Goal: Task Accomplishment & Management: Manage account settings

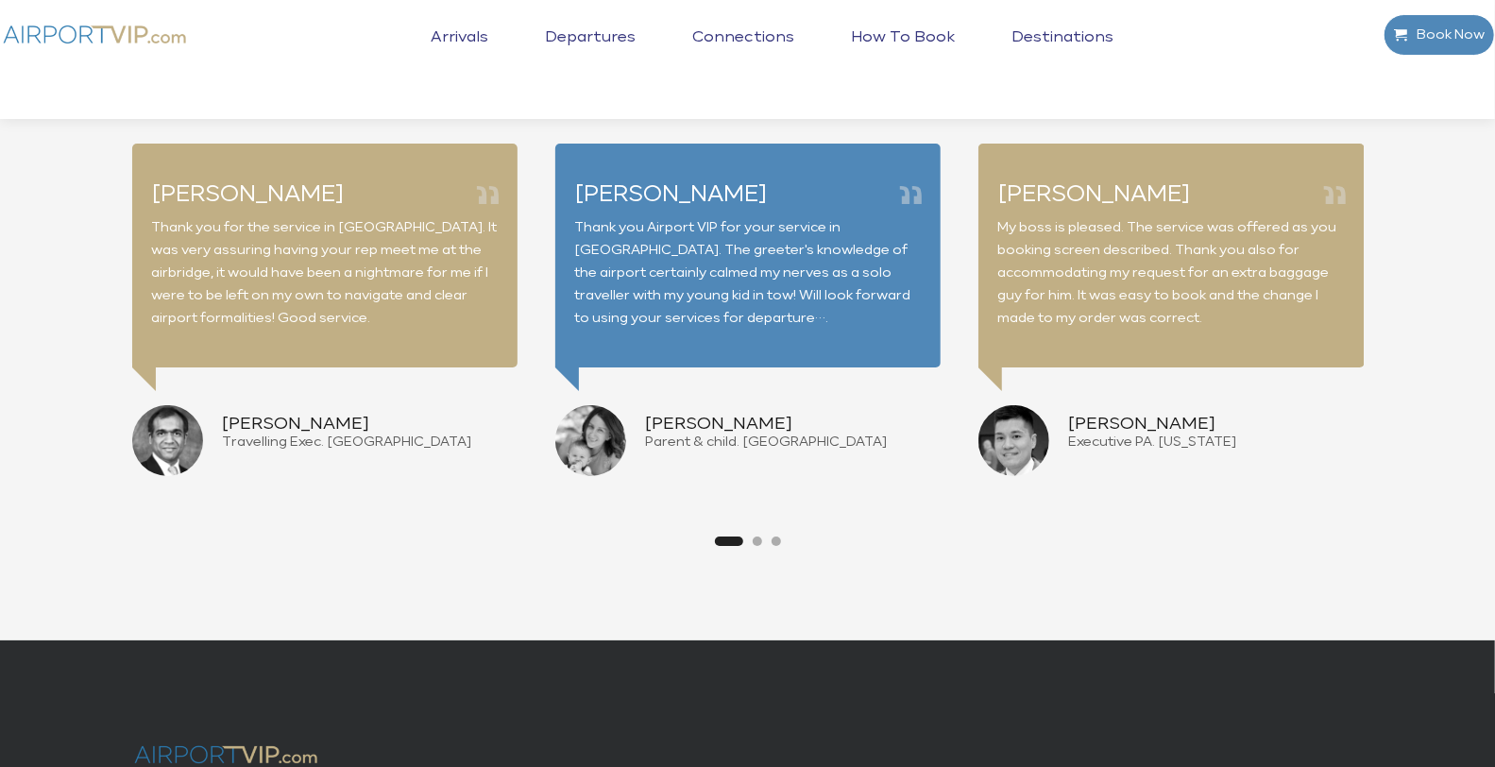
scroll to position [4723, 0]
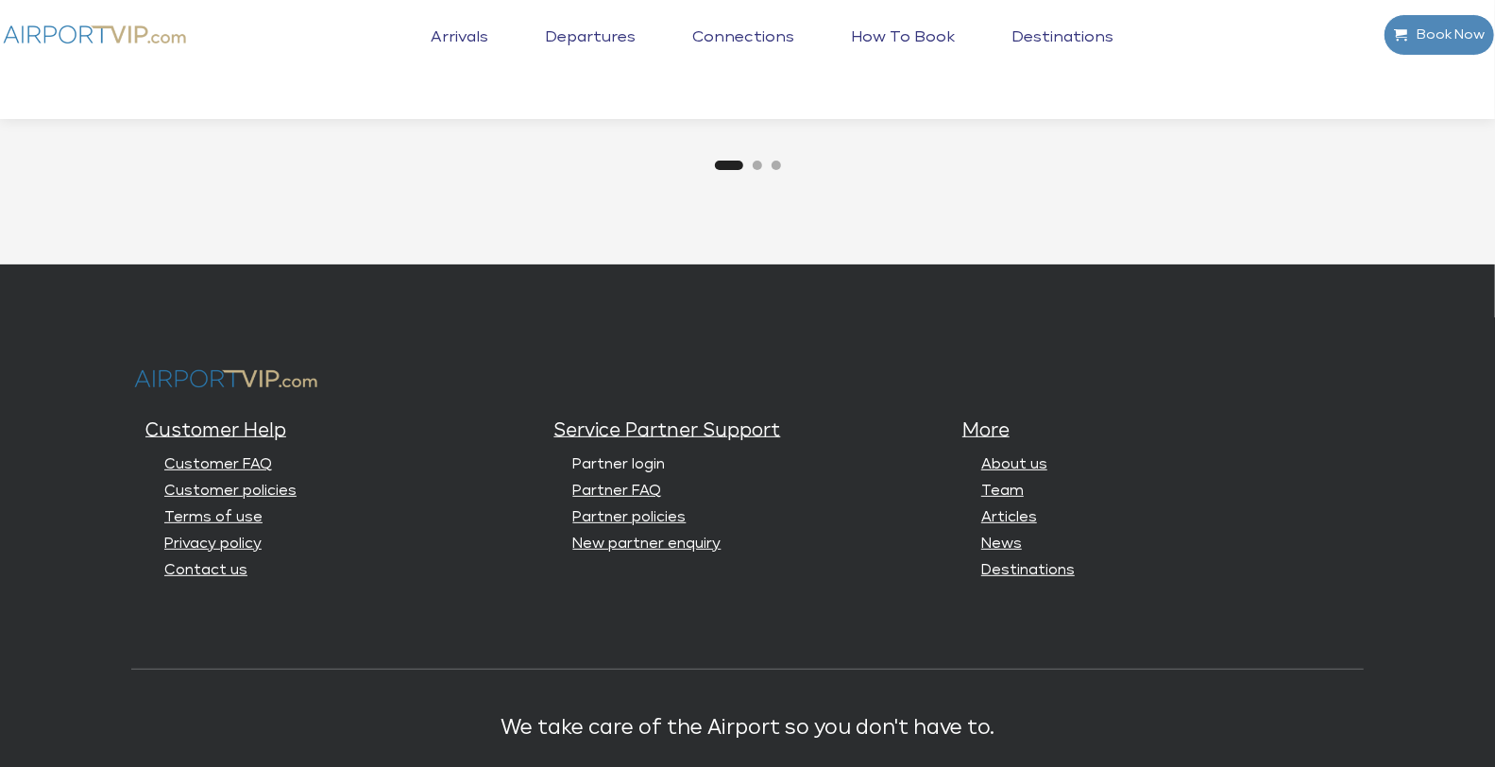
click at [639, 464] on link "Partner login" at bounding box center [619, 464] width 93 height 14
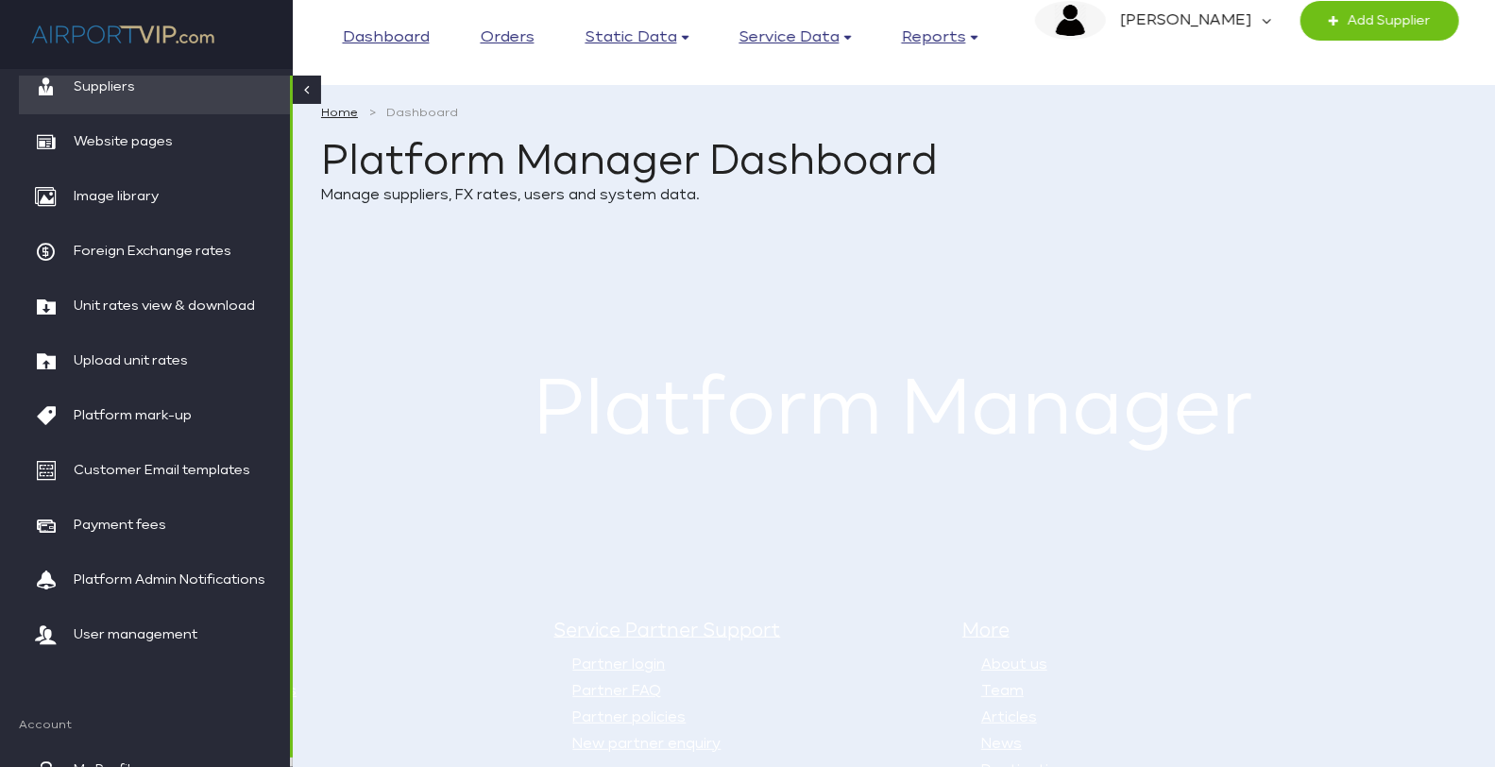
click at [460, 326] on main "Home Dashboard Platform Manager Dashboard Manage suppliers, FX rates, users and…" at bounding box center [894, 290] width 1202 height 428
click at [148, 305] on span "Unit rates view & download" at bounding box center [164, 306] width 181 height 55
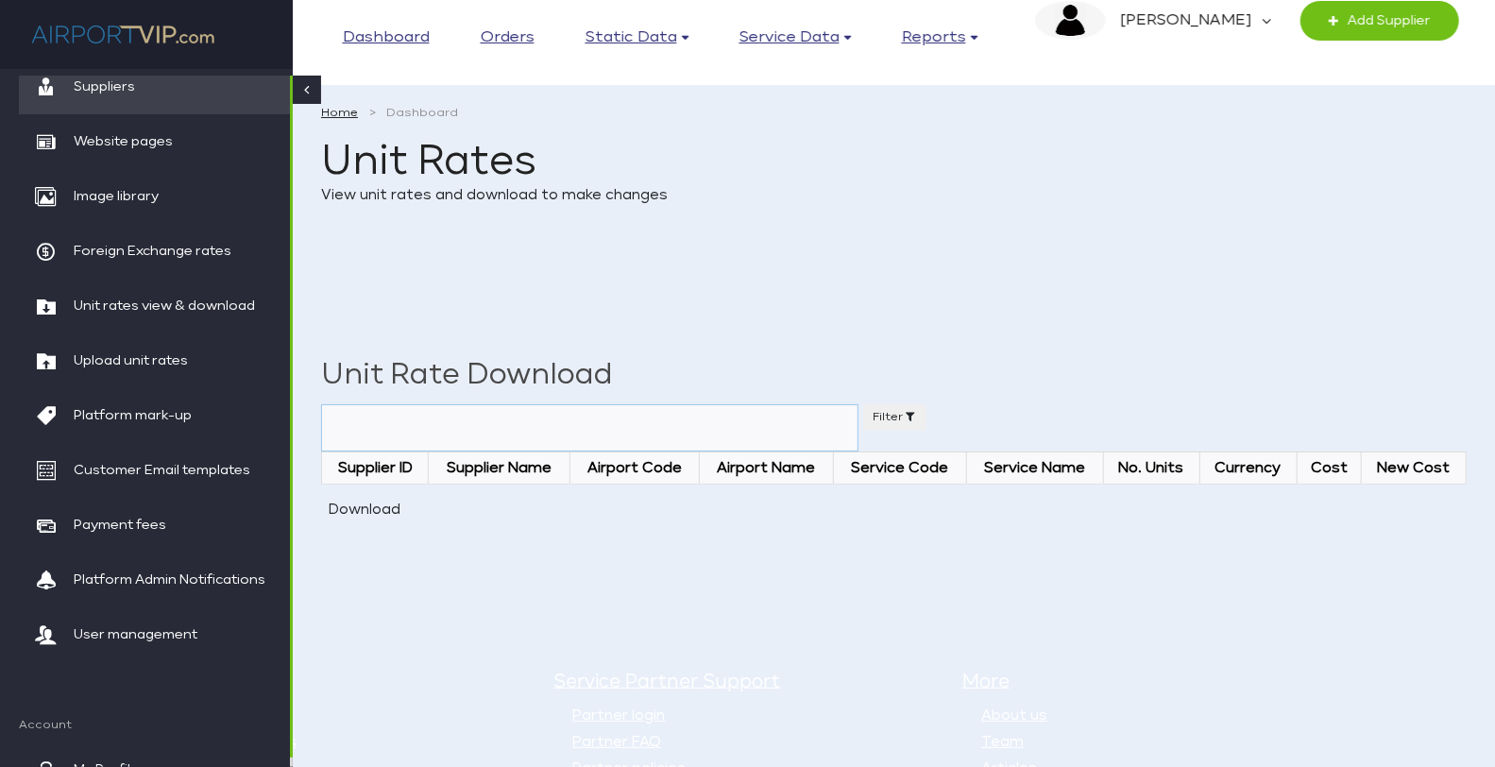
click at [513, 408] on select "Airport *All Airports and all rates* Abu Dhabi International Apt (AUH) Adelaide…" at bounding box center [589, 427] width 537 height 47
select select "SIN"
click at [321, 404] on select "Airport *All Airports and all rates* Abu Dhabi International Apt (AUH) Adelaide…" at bounding box center [589, 427] width 537 height 47
click at [357, 502] on button "Download" at bounding box center [365, 510] width 88 height 32
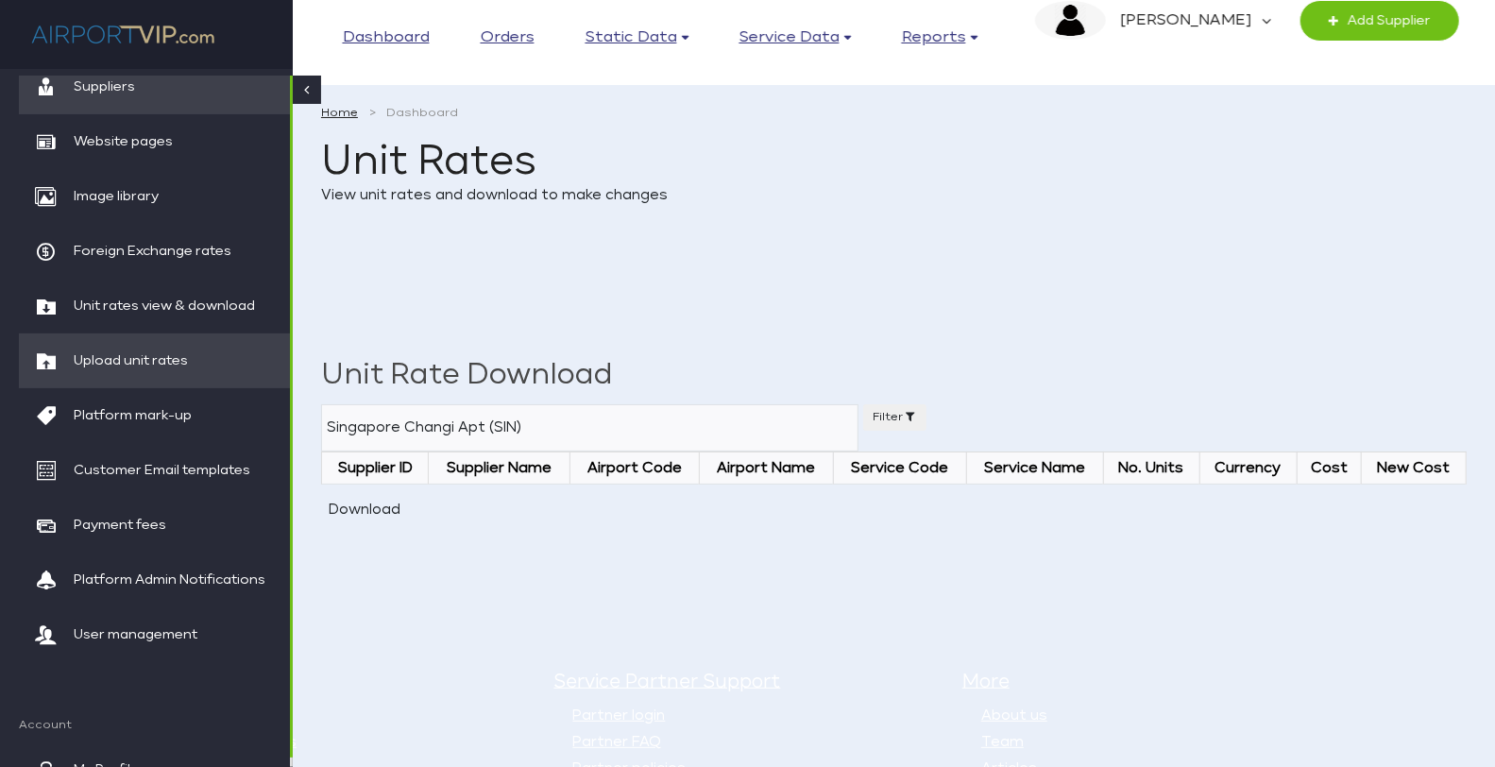
click at [179, 349] on span "Upload unit rates" at bounding box center [131, 360] width 114 height 55
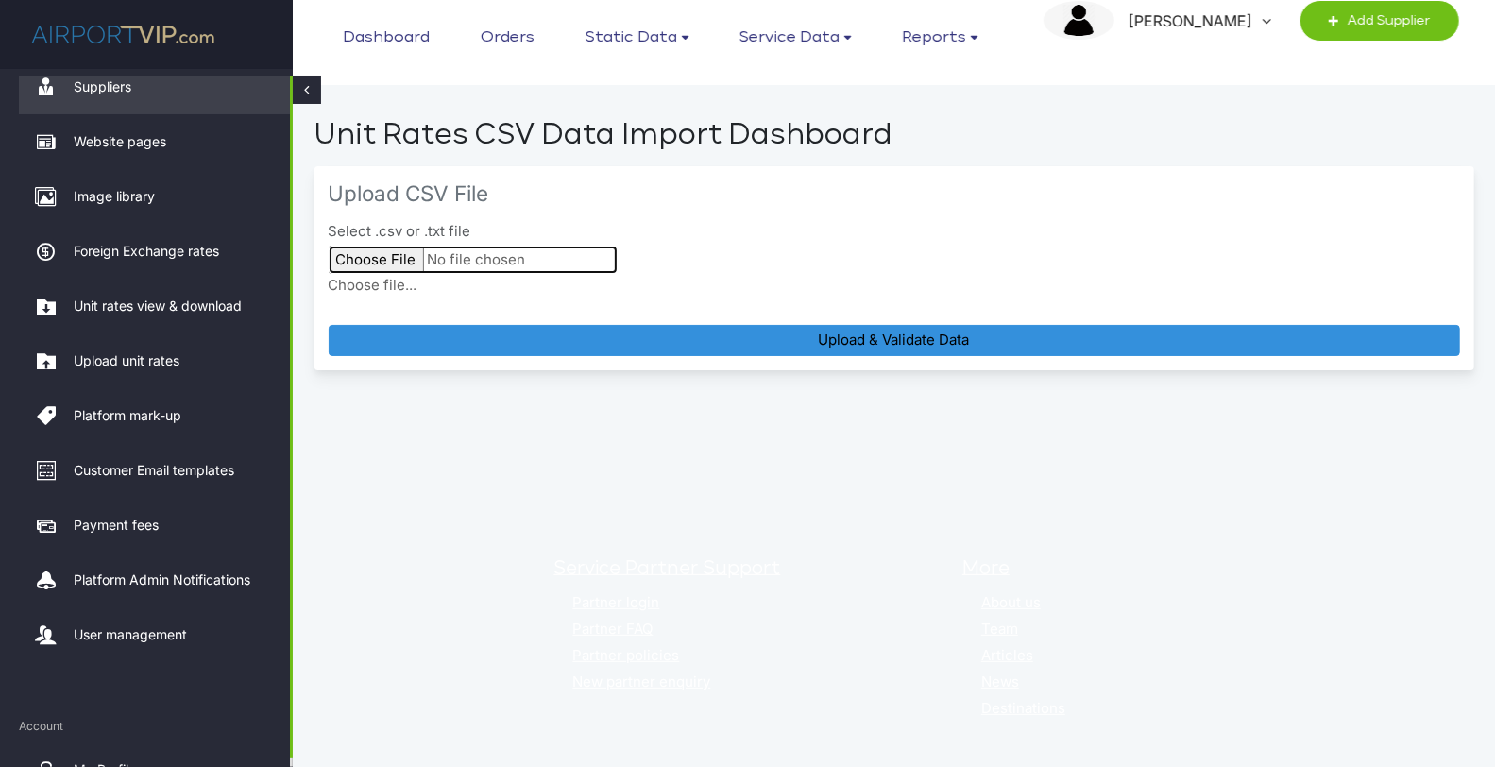
click at [366, 257] on input "Select .csv or .txt file" at bounding box center [473, 260] width 289 height 28
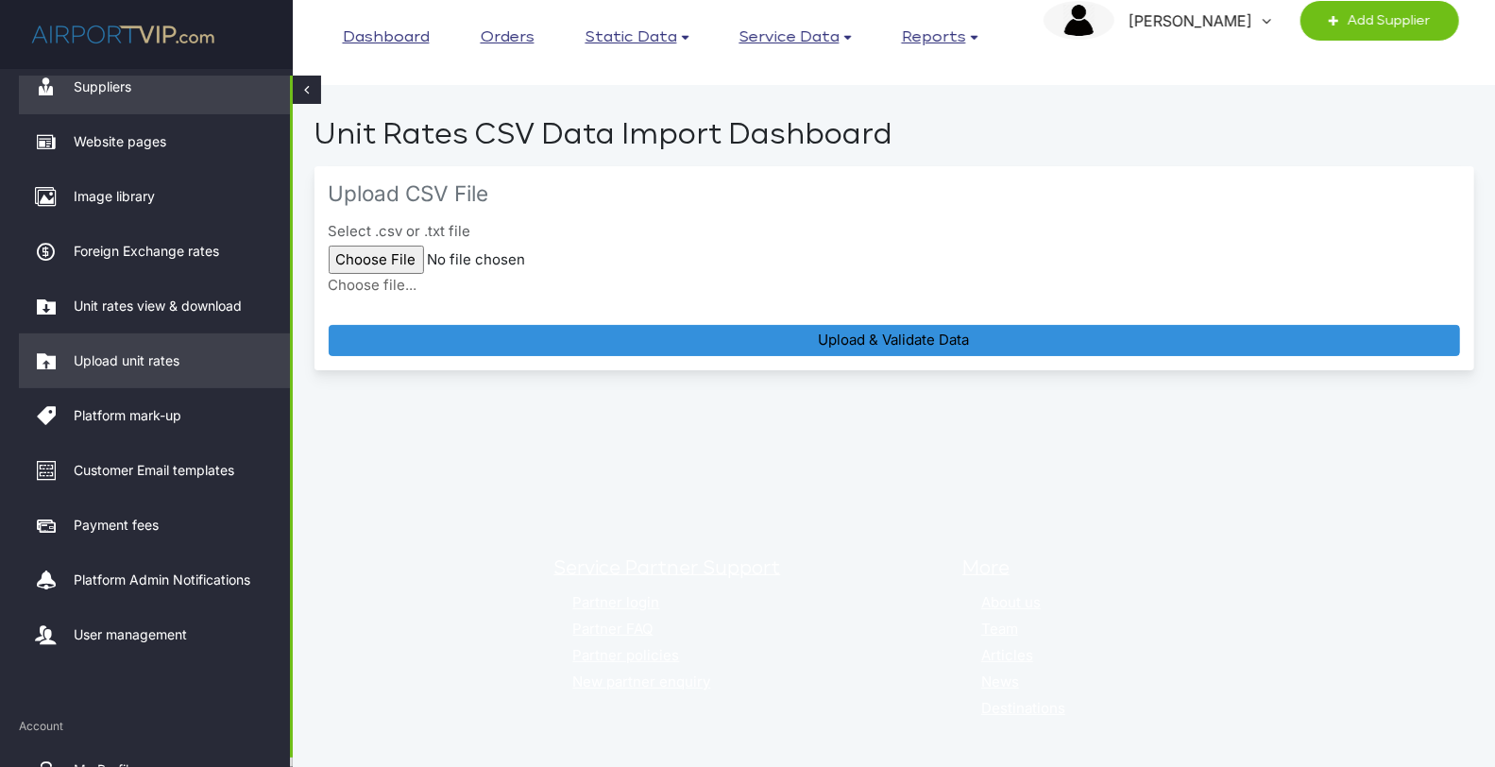
click at [154, 361] on span "Upload unit rates" at bounding box center [127, 360] width 106 height 55
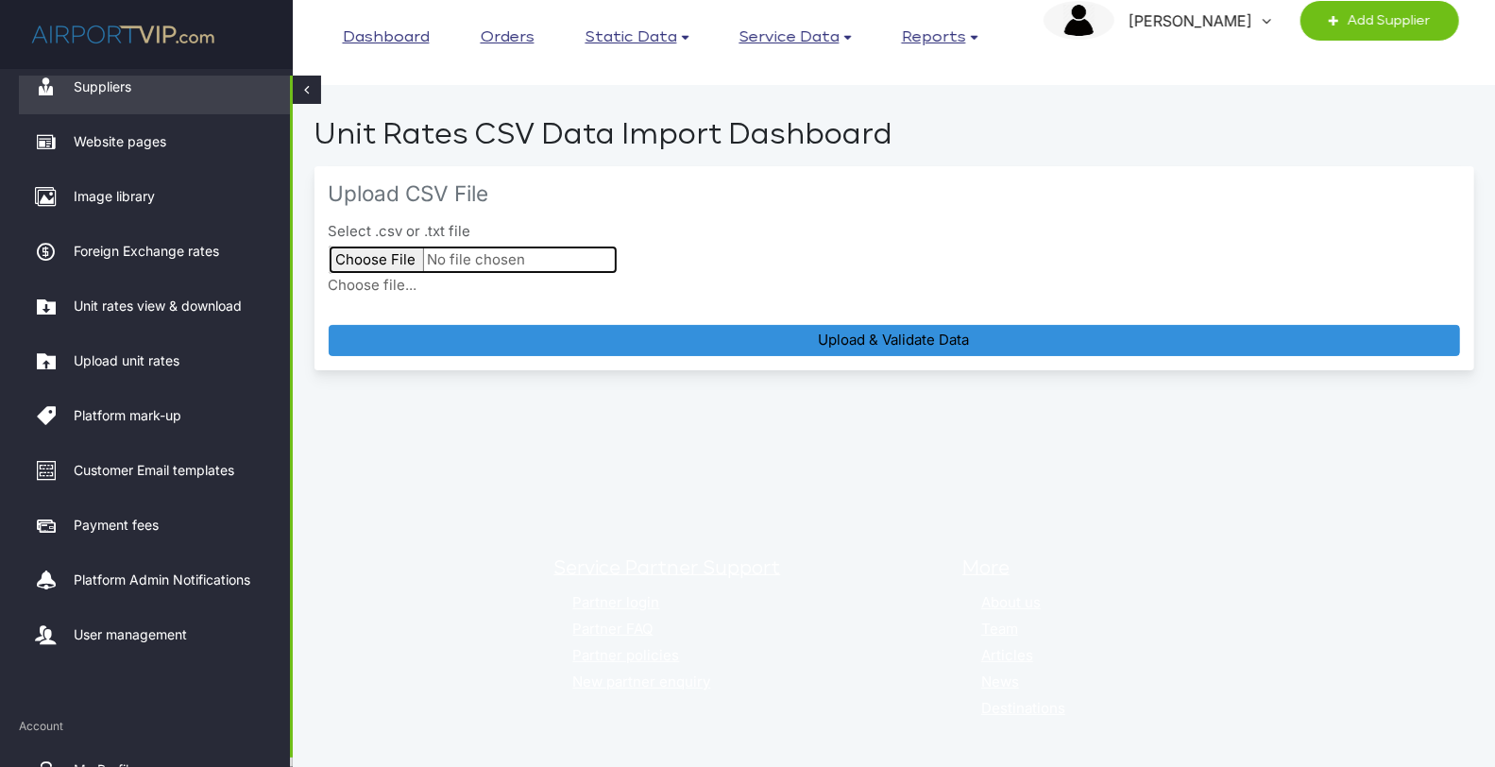
click at [382, 250] on input "Select .csv or .txt file" at bounding box center [473, 260] width 289 height 28
type input "C:\fakepath\data.csv"
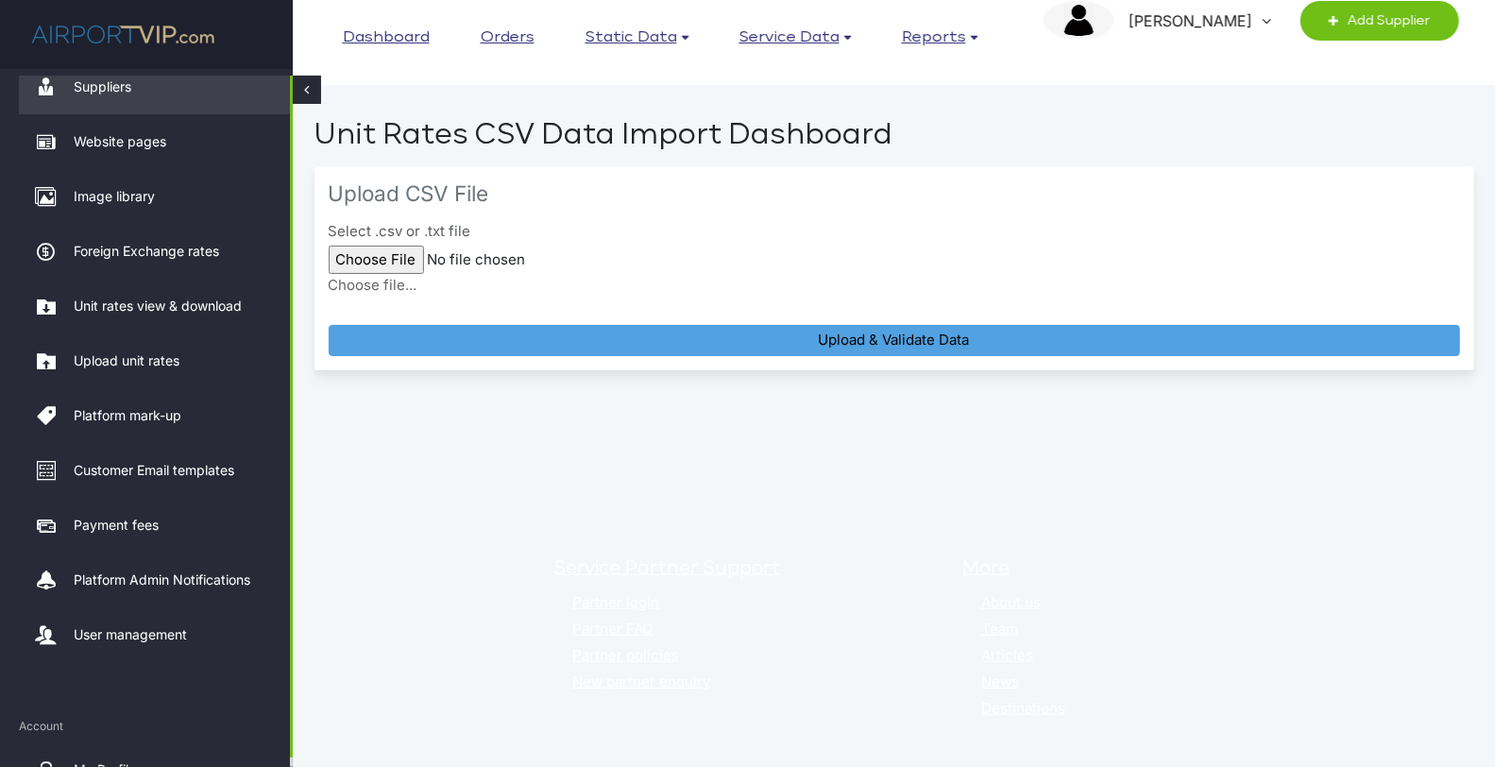
click at [853, 337] on button "Upload & Validate Data" at bounding box center [895, 341] width 1132 height 32
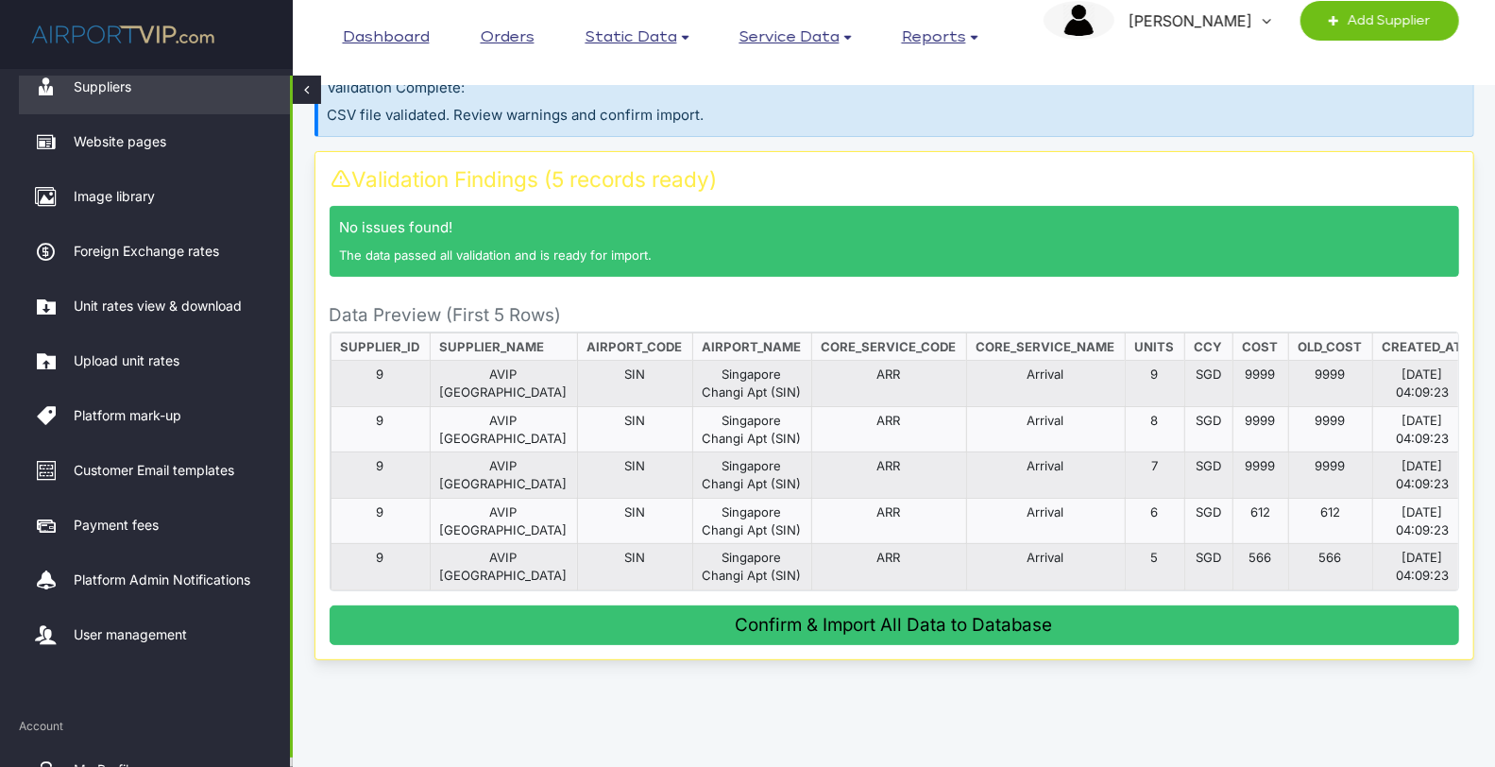
scroll to position [105, 0]
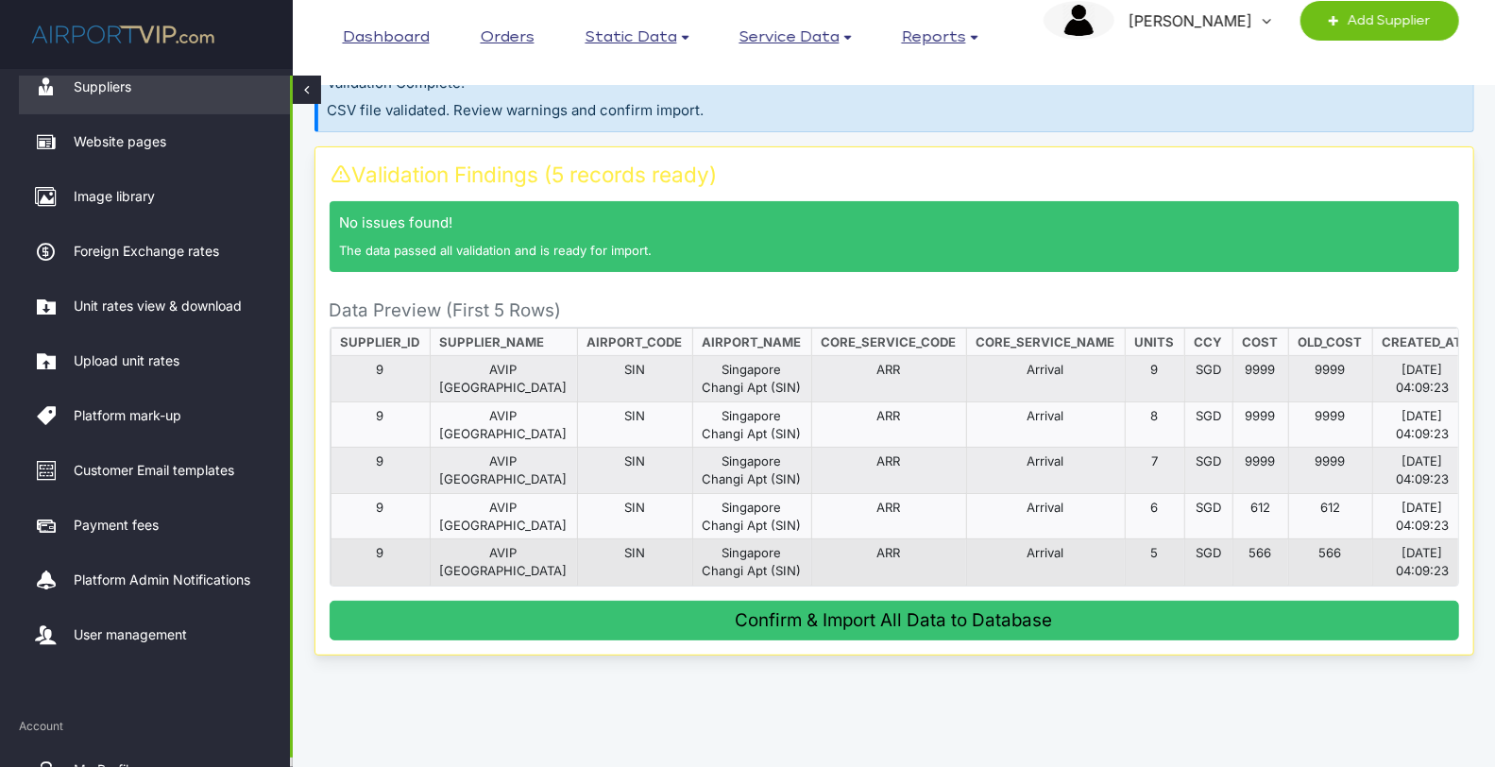
click at [1247, 546] on td "566" at bounding box center [1261, 562] width 56 height 46
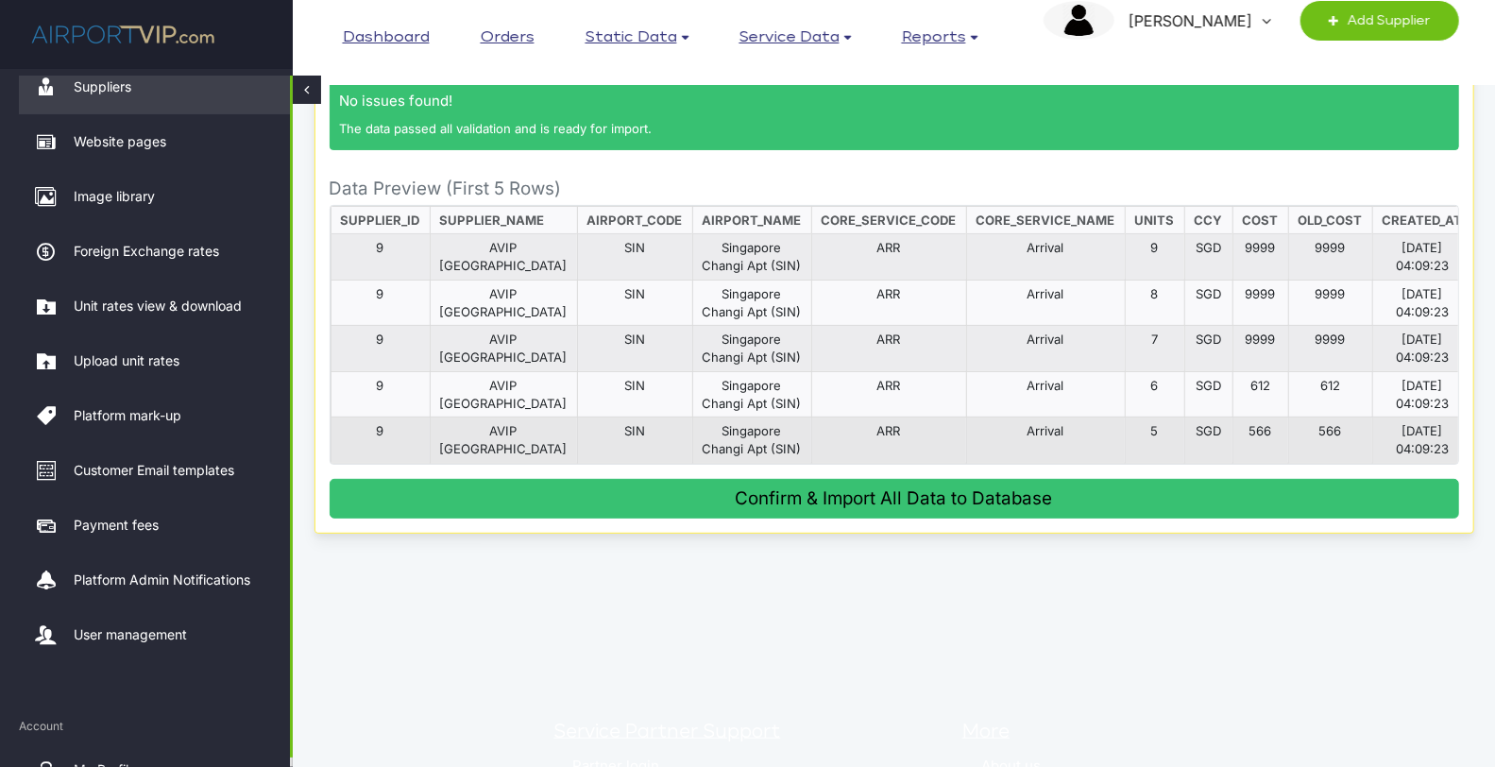
scroll to position [231, 0]
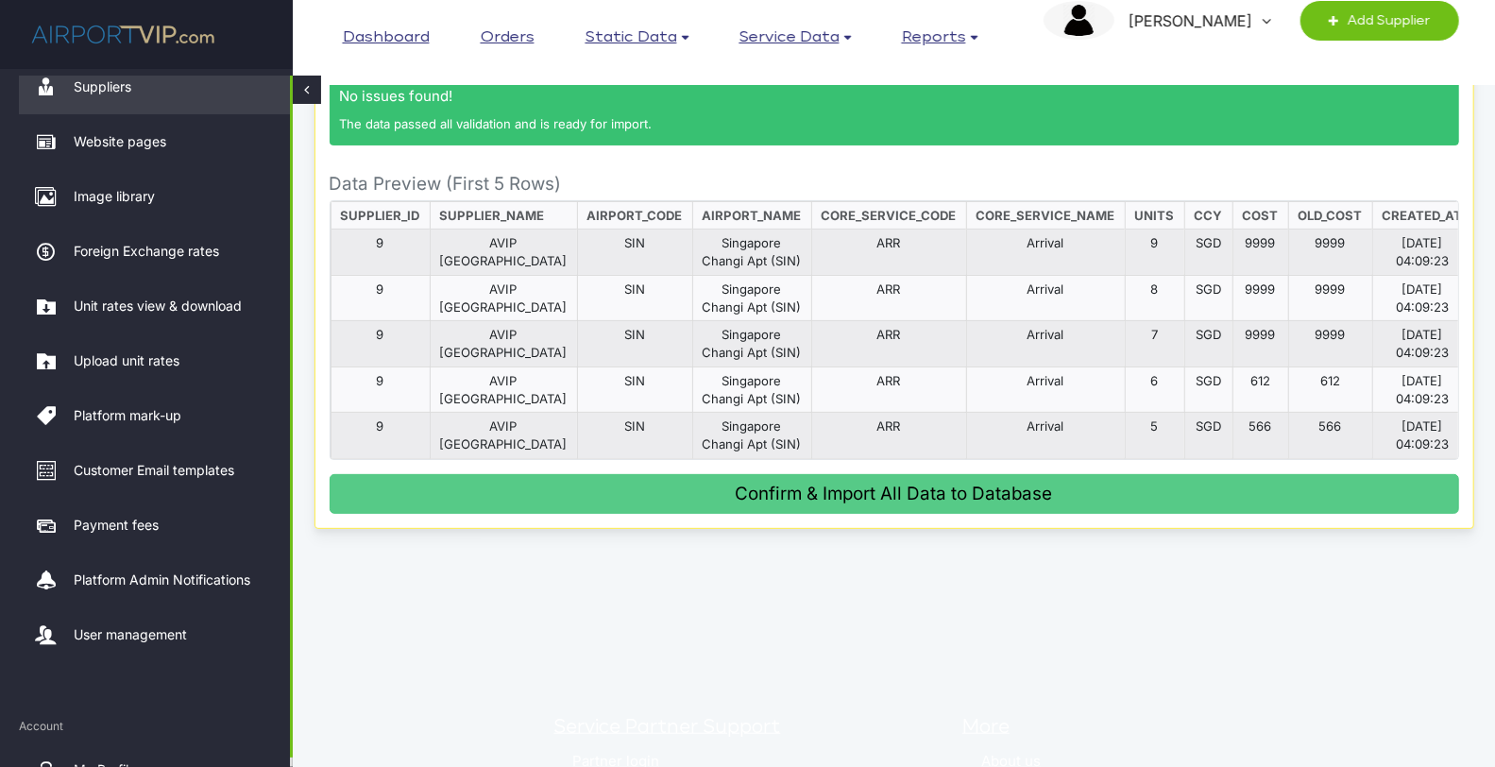
click at [872, 507] on button "Confirm & Import All Data to Database" at bounding box center [895, 494] width 1130 height 40
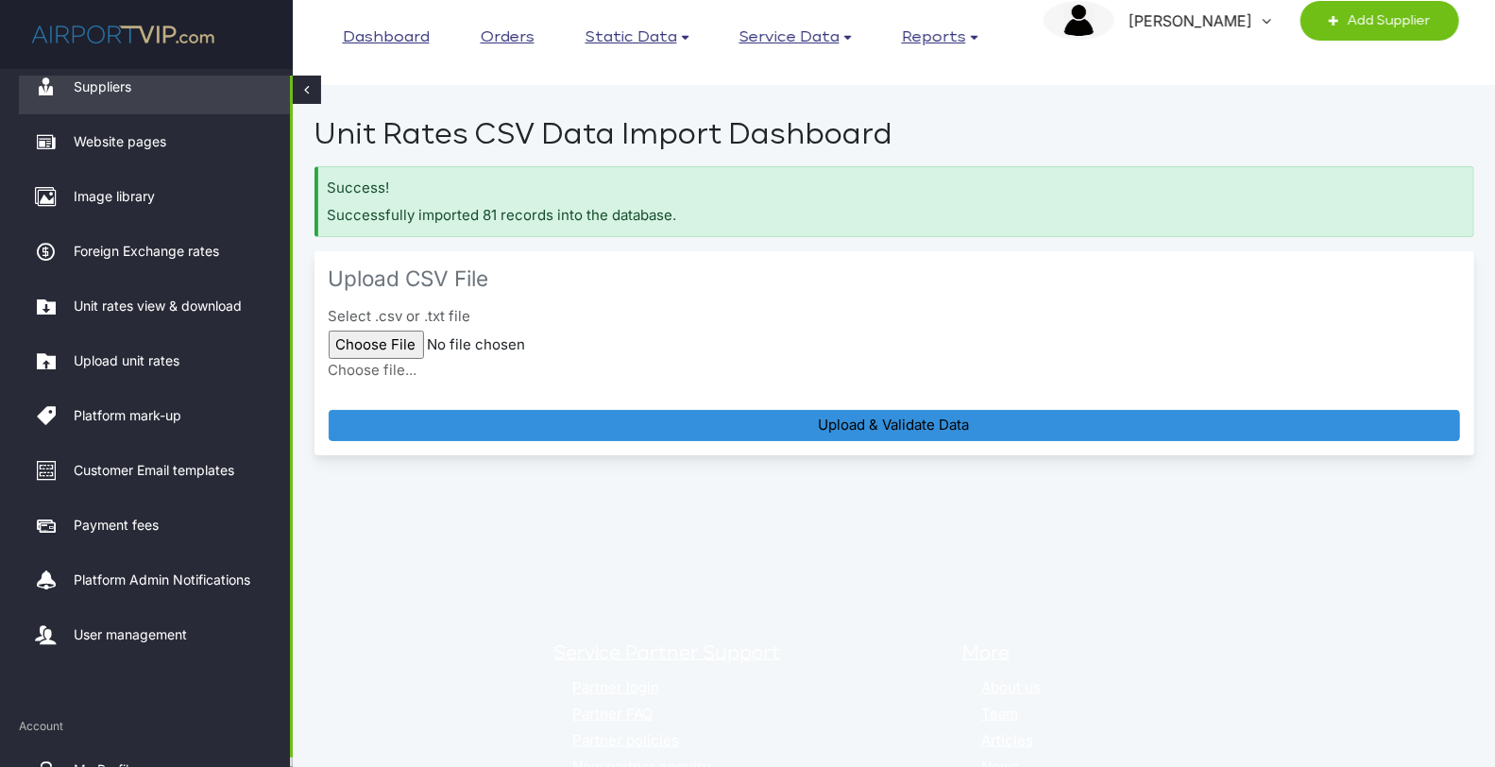
click at [1252, 24] on em "[PERSON_NAME]" at bounding box center [1188, 21] width 147 height 40
click at [1209, 82] on span "Switch to supplier" at bounding box center [1152, 85] width 122 height 38
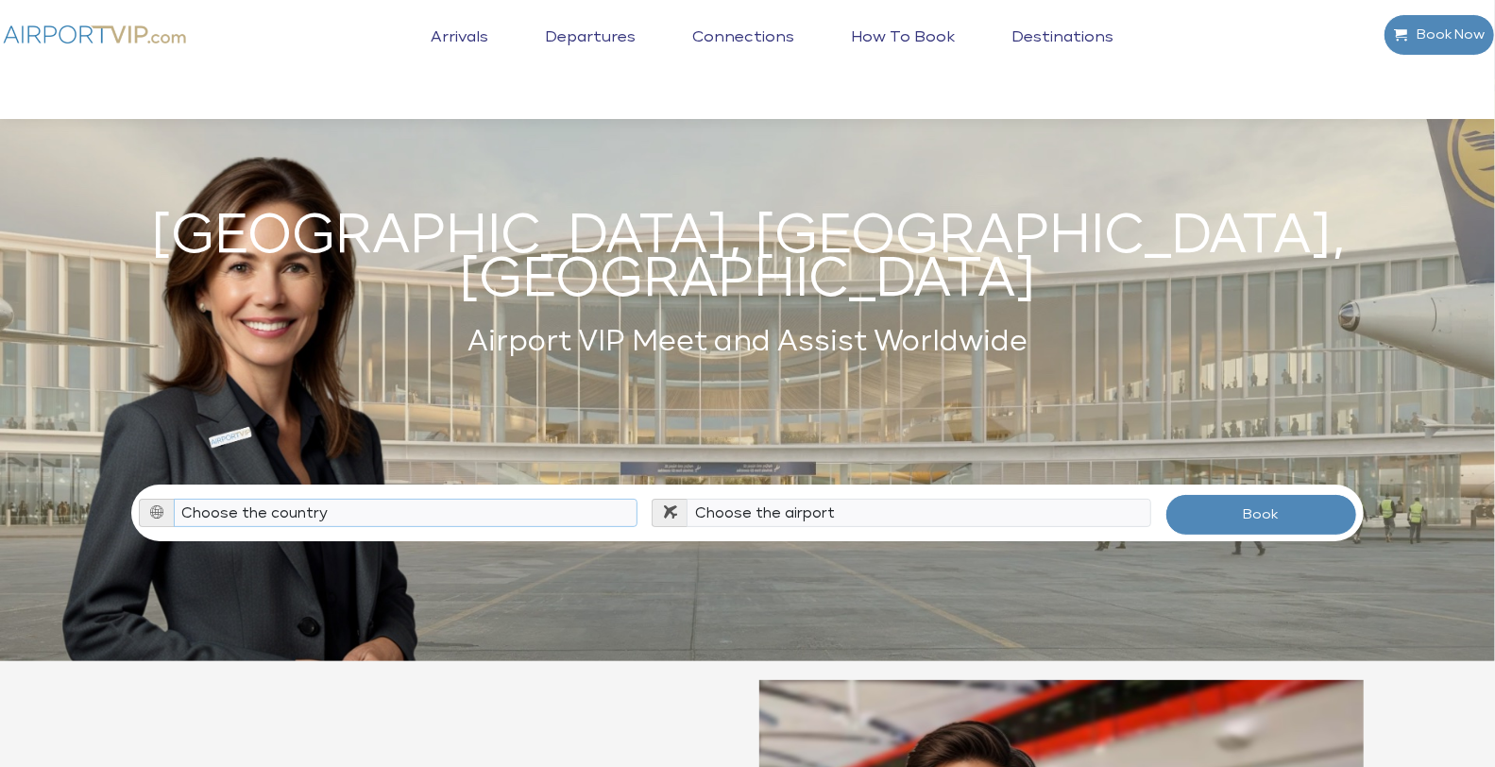
click at [588, 499] on select "Choose the country Albania Austria Bosnia and Herzegovina Canada China Croatia …" at bounding box center [406, 513] width 465 height 28
click at [489, 499] on select "Choose the country Albania Austria Bosnia and Herzegovina Canada China Croatia …" at bounding box center [406, 513] width 465 height 28
click at [715, 499] on select "Choose the airport" at bounding box center [919, 513] width 465 height 28
click at [522, 499] on select "Choose the country Albania Austria Bosnia and Herzegovina Canada China Croatia …" at bounding box center [406, 513] width 465 height 28
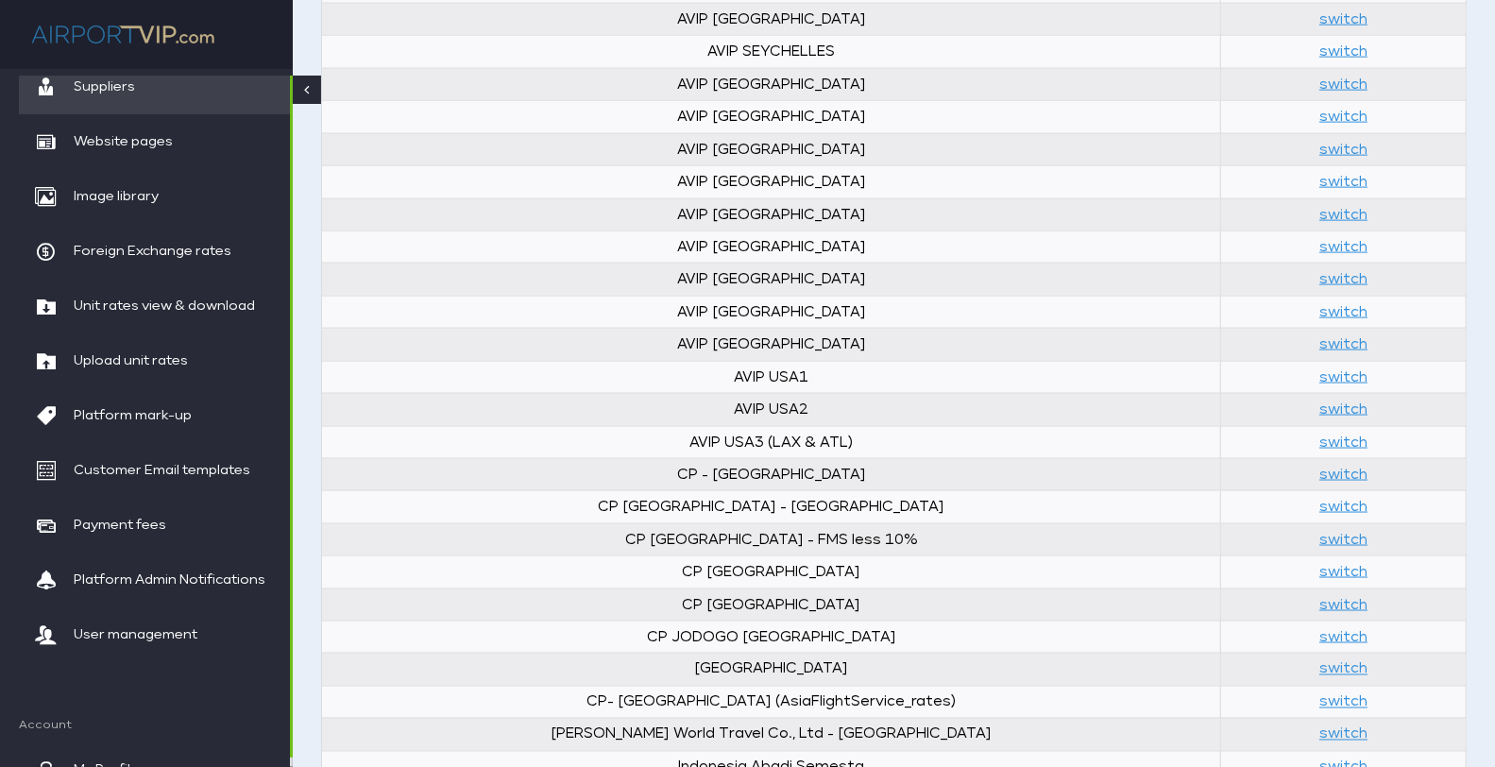
scroll to position [1579, 0]
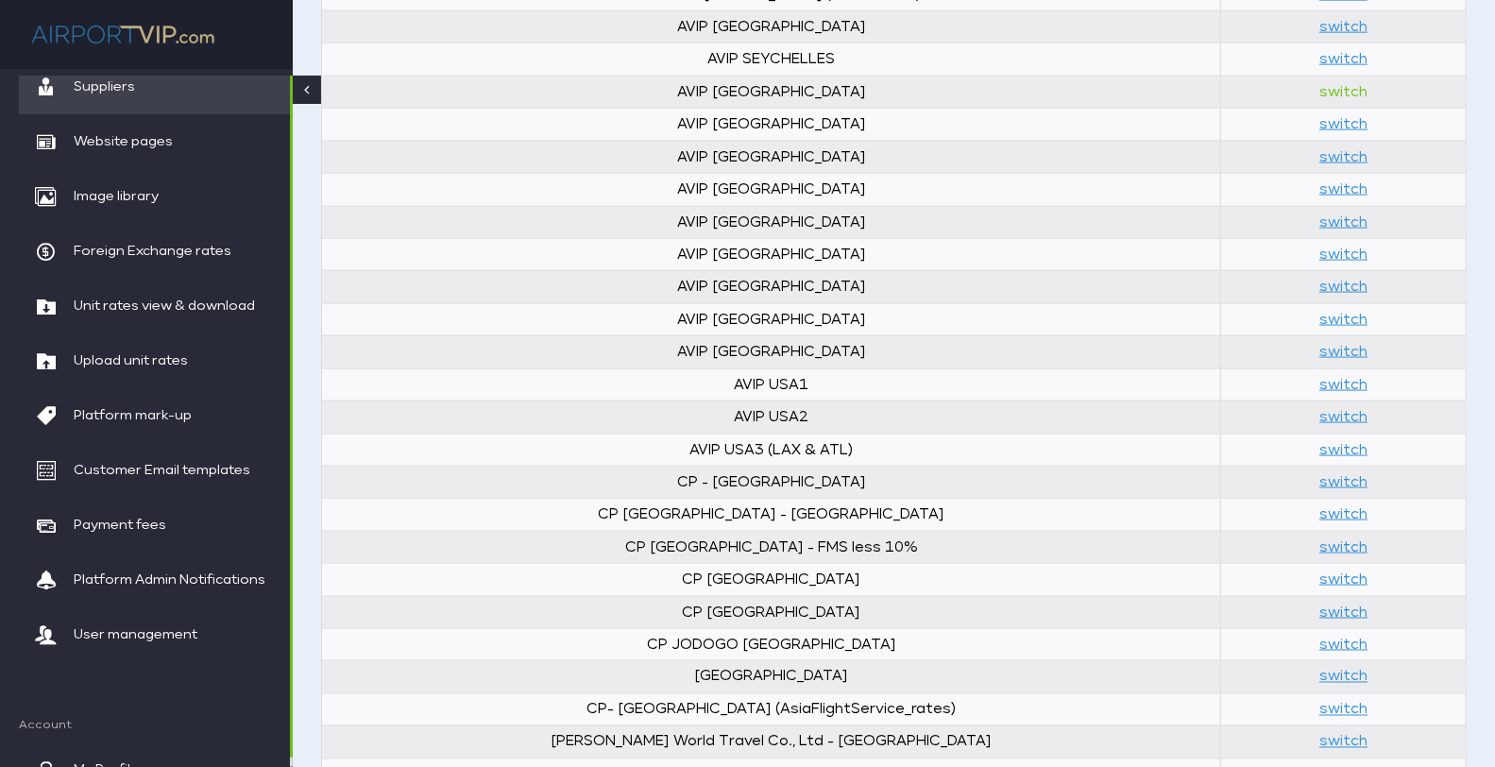
click at [1320, 85] on link "switch" at bounding box center [1344, 92] width 48 height 14
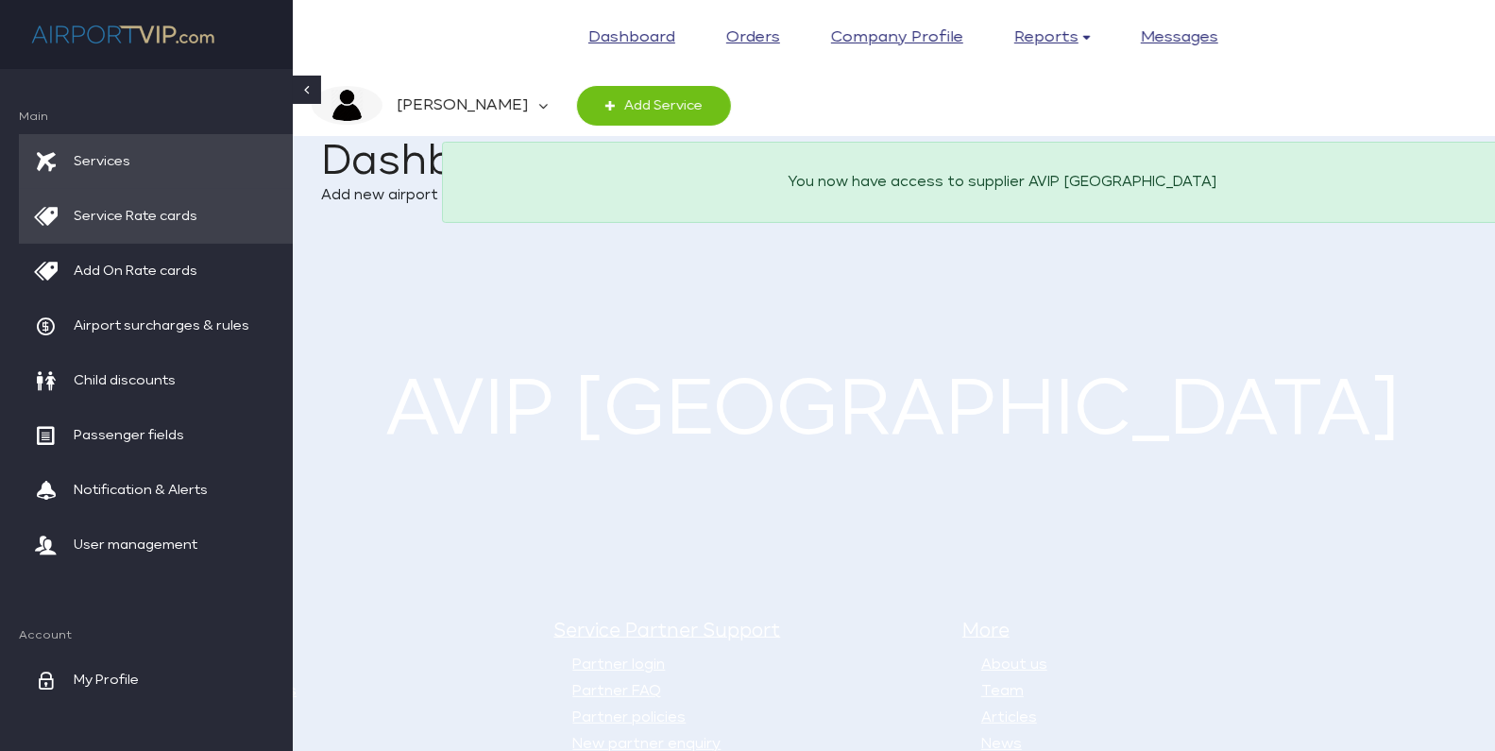
click at [130, 220] on span "Service Rate cards" at bounding box center [136, 216] width 124 height 55
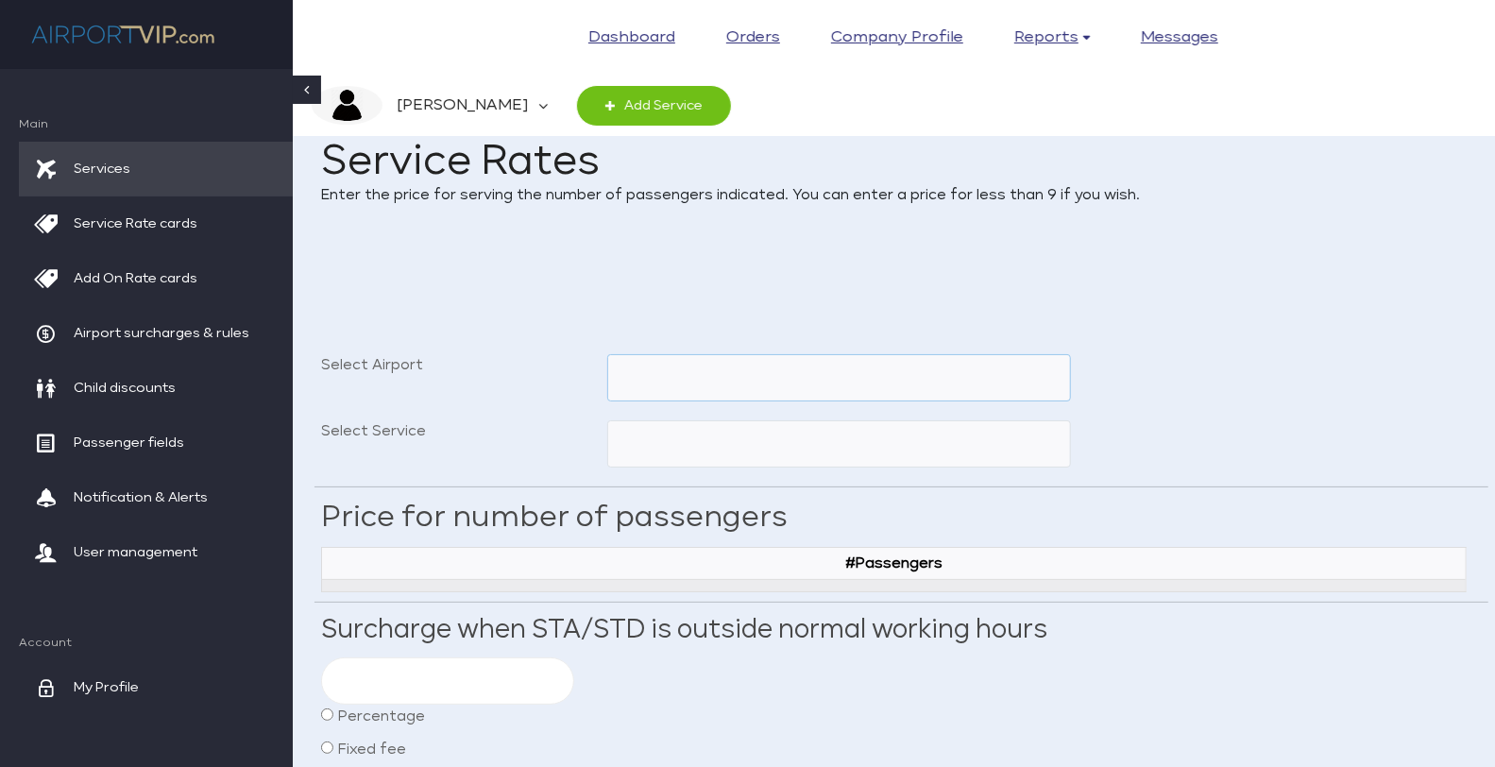
click at [960, 382] on select "Singapore Changi Apt (SIN)" at bounding box center [838, 377] width 463 height 47
select select "SIN"
click at [607, 354] on select "Singapore Changi Apt (SIN)" at bounding box center [838, 377] width 463 height 47
click at [833, 435] on select "Connection, first to airline lounge; then later to gate. (No Buggy) Connection …" at bounding box center [838, 443] width 463 height 47
select select "ARR"
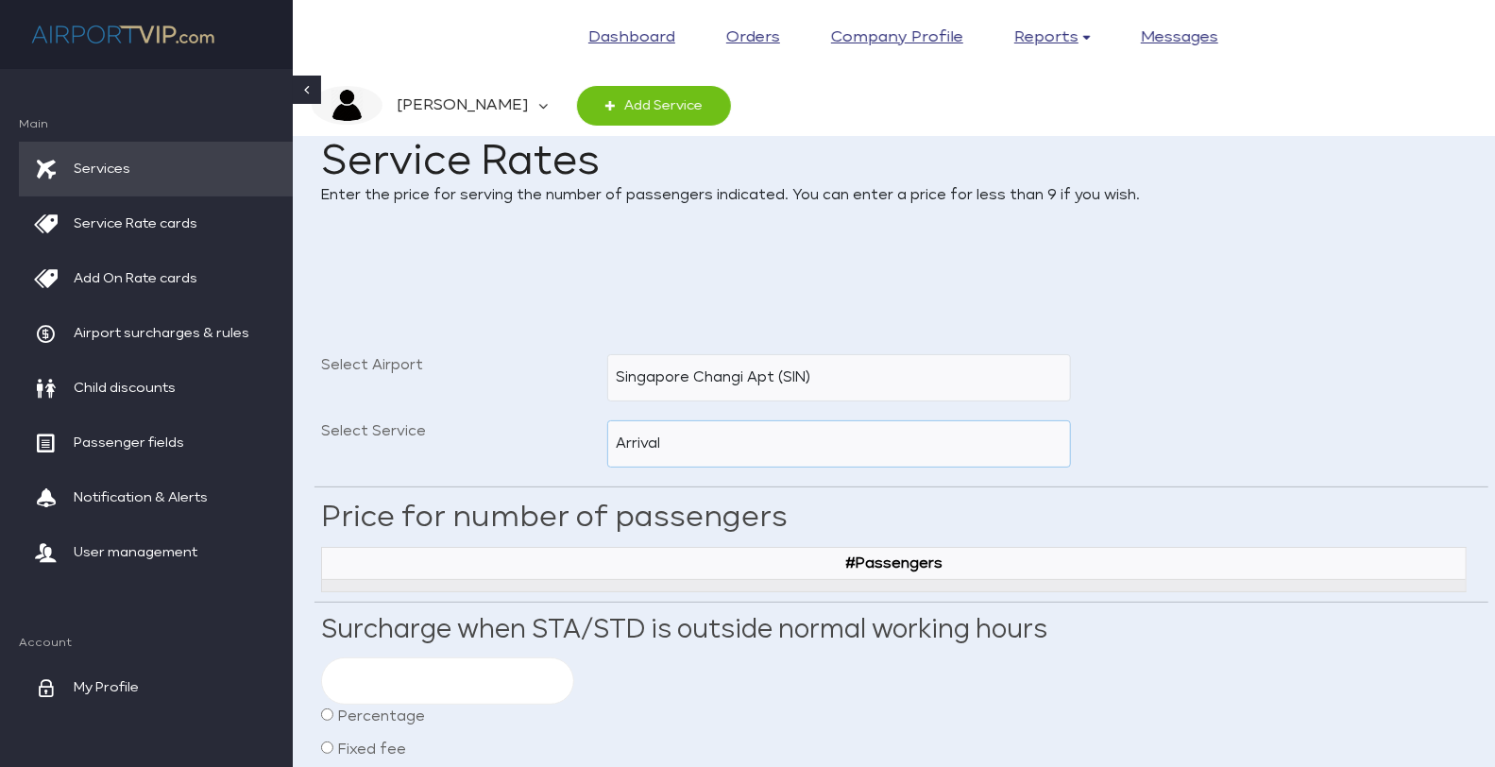
click at [607, 420] on select "Connection, first to airline lounge; then later to gate. (No Buggy) Connection …" at bounding box center [838, 443] width 463 height 47
type input "15.0"
radio input "true"
